Goal: Navigation & Orientation: Find specific page/section

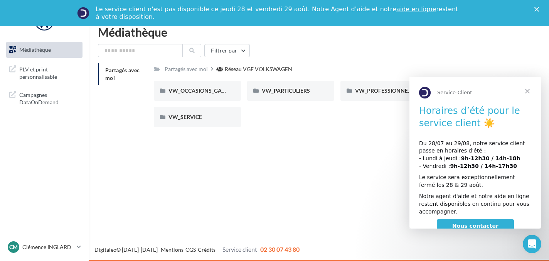
click at [531, 89] on span "Fermer" at bounding box center [528, 91] width 28 height 28
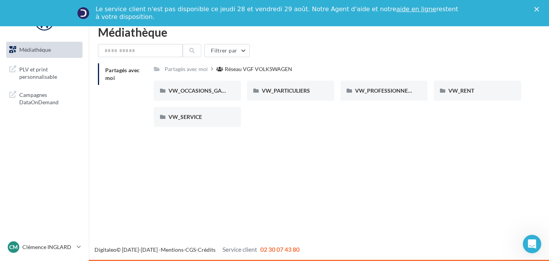
click at [129, 33] on div "Médiathèque" at bounding box center [319, 32] width 442 height 12
click at [45, 49] on span "Médiathèque" at bounding box center [35, 49] width 32 height 7
click at [200, 94] on div "VW_OCCASIONS_GARANTIES" at bounding box center [197, 91] width 58 height 8
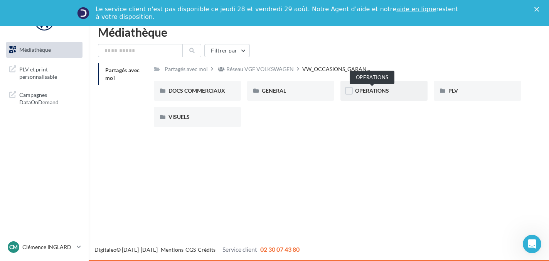
click at [375, 92] on span "OPERATIONS" at bounding box center [372, 90] width 34 height 7
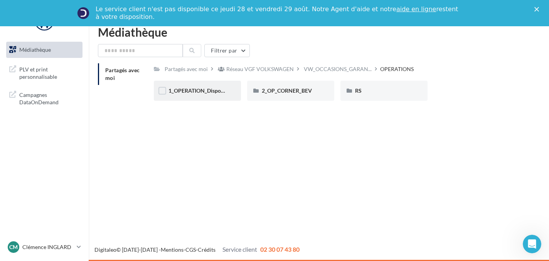
click at [222, 96] on div "1_OPERATION_Dispo_immédiate" at bounding box center [197, 91] width 87 height 20
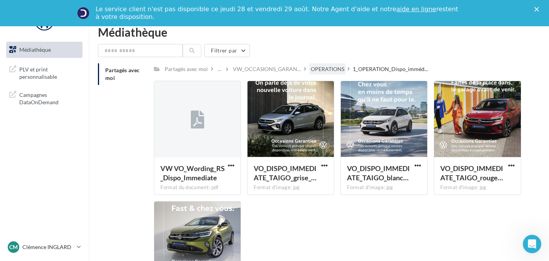
click at [325, 70] on div "OPERATIONS" at bounding box center [328, 69] width 34 height 8
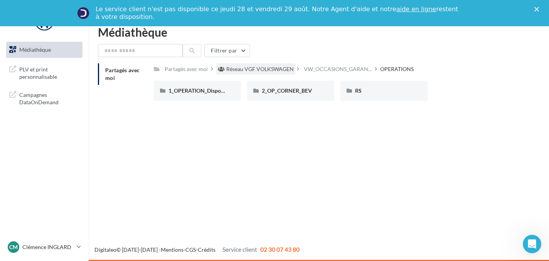
click at [272, 69] on div "Réseau VGF VOLKSWAGEN" at bounding box center [259, 69] width 67 height 8
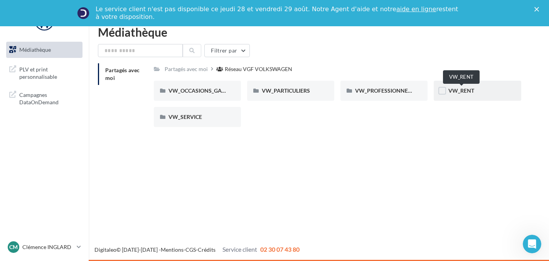
click at [449, 91] on span "VW_RENT" at bounding box center [461, 90] width 26 height 7
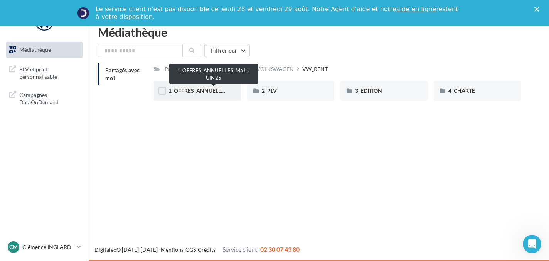
click at [185, 91] on span "1_OFFRES_ANNUELLES_MaJ_JUIN25" at bounding box center [213, 90] width 91 height 7
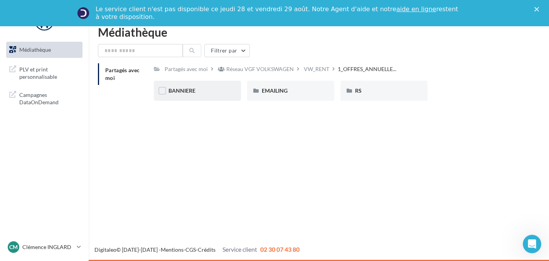
click at [197, 97] on div "BANNIERE" at bounding box center [197, 91] width 87 height 20
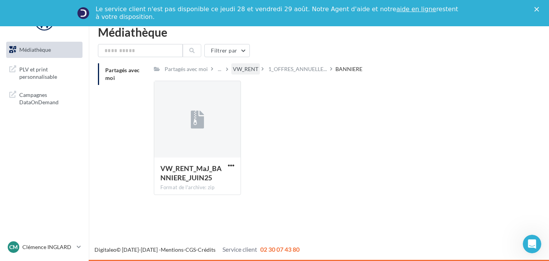
click at [249, 71] on div "VW_RENT" at bounding box center [245, 69] width 25 height 8
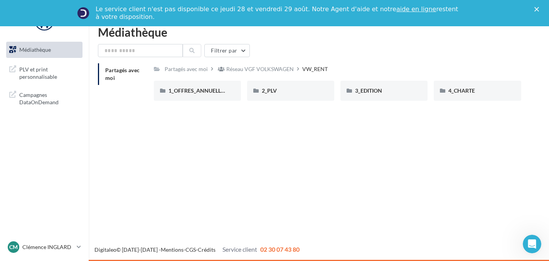
click at [145, 34] on div "Médiathèque" at bounding box center [319, 32] width 442 height 12
click at [49, 72] on span "PLV et print personnalisable" at bounding box center [49, 72] width 60 height 17
click at [183, 71] on div "Partagés avec moi" at bounding box center [186, 69] width 43 height 8
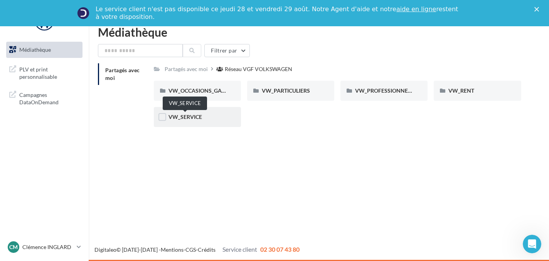
click at [188, 119] on span "VW_SERVICE" at bounding box center [185, 116] width 34 height 7
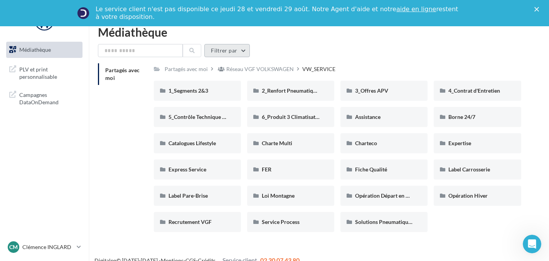
click at [236, 52] on button "Filtrer par" at bounding box center [226, 50] width 45 height 13
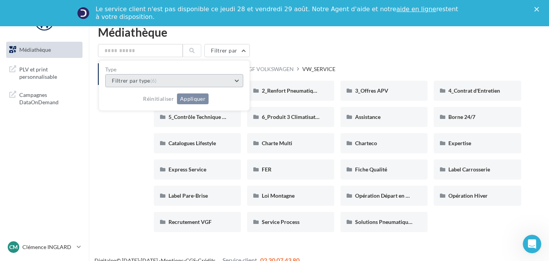
click at [217, 80] on button "Filtrer par type (6)" at bounding box center [174, 80] width 138 height 13
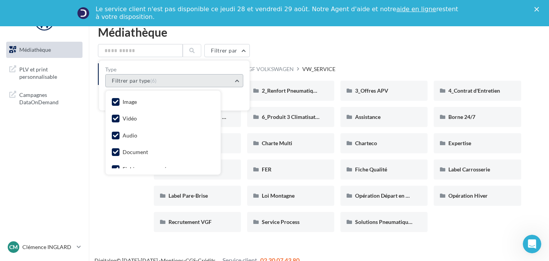
scroll to position [24, 0]
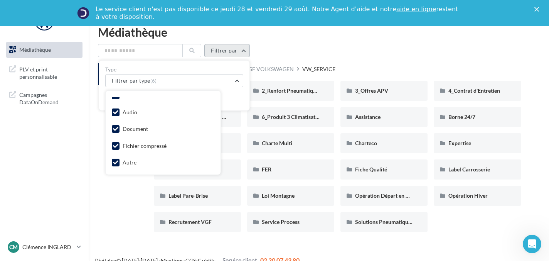
click at [242, 53] on button "Filtrer par" at bounding box center [226, 50] width 45 height 13
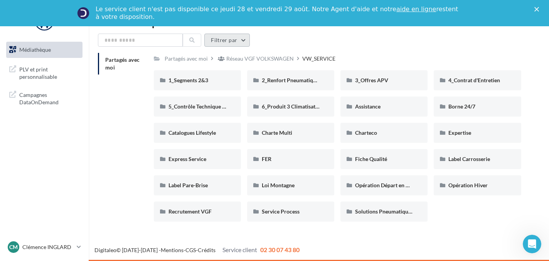
scroll to position [11, 0]
click at [49, 247] on p "Clémence INGLARD" at bounding box center [47, 247] width 51 height 8
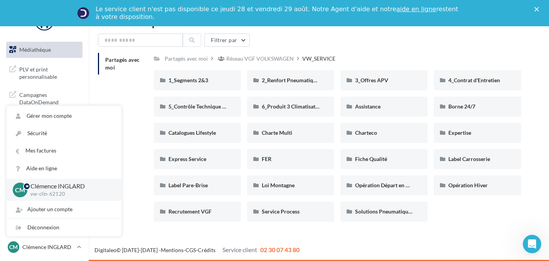
click at [86, 91] on div "Médiathèque PLV et print personnalisable" at bounding box center [44, 76] width 88 height 74
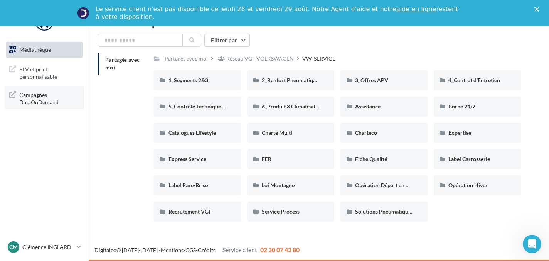
click at [43, 98] on span "Campagnes DataOnDemand" at bounding box center [49, 97] width 60 height 17
